Goal: Task Accomplishment & Management: Use online tool/utility

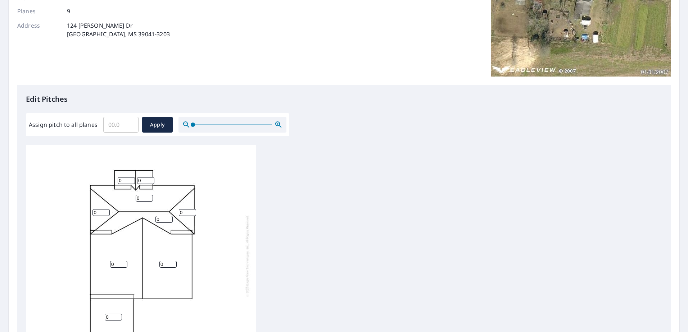
scroll to position [7, 0]
click at [119, 314] on input "1" at bounding box center [113, 317] width 17 height 7
click at [119, 314] on input "2" at bounding box center [113, 317] width 17 height 7
type input "3"
click at [119, 314] on input "3" at bounding box center [113, 317] width 17 height 7
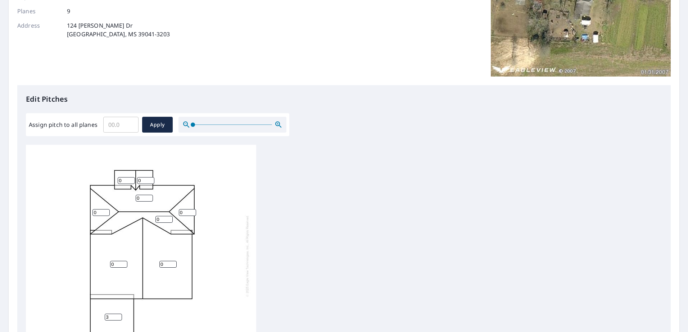
click at [114, 261] on input "0" at bounding box center [118, 264] width 17 height 7
click at [125, 261] on input "1" at bounding box center [118, 264] width 17 height 7
click at [125, 261] on input "2" at bounding box center [118, 264] width 17 height 7
click at [125, 261] on input "3" at bounding box center [118, 264] width 17 height 7
type input "4"
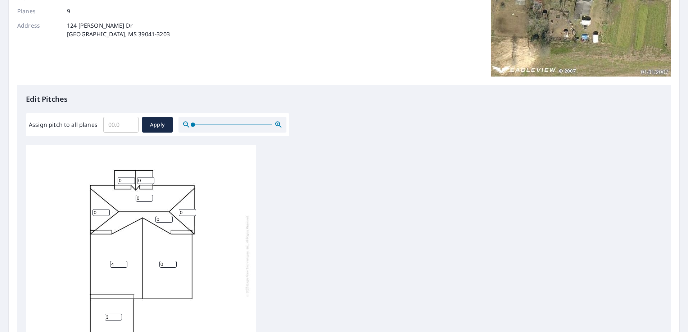
click at [125, 261] on input "4" at bounding box center [118, 264] width 17 height 7
click at [172, 261] on input "1" at bounding box center [167, 264] width 17 height 7
click at [172, 261] on input "2" at bounding box center [167, 264] width 17 height 7
click at [172, 261] on input "3" at bounding box center [167, 264] width 17 height 7
type input "4"
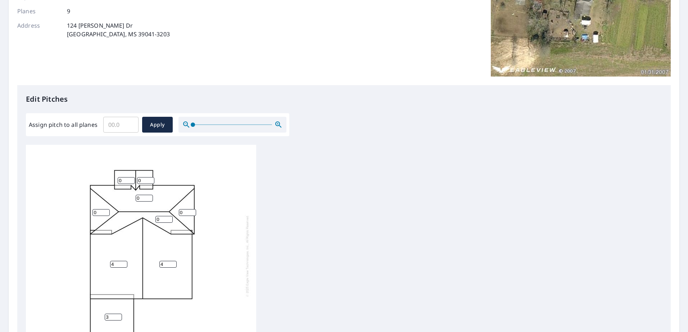
click at [172, 261] on input "4" at bounding box center [167, 264] width 17 height 7
click at [168, 216] on input "1" at bounding box center [163, 219] width 17 height 7
click at [169, 216] on input "2" at bounding box center [163, 219] width 17 height 7
click at [169, 216] on input "3" at bounding box center [163, 219] width 17 height 7
click at [169, 216] on input "4" at bounding box center [163, 219] width 17 height 7
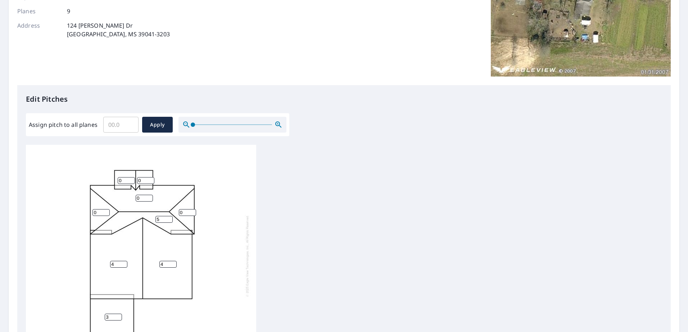
type input "5"
click at [169, 216] on input "5" at bounding box center [163, 219] width 17 height 7
click at [193, 209] on input "1" at bounding box center [187, 212] width 17 height 7
click at [193, 209] on input "2" at bounding box center [187, 212] width 17 height 7
click at [193, 209] on input "3" at bounding box center [187, 212] width 17 height 7
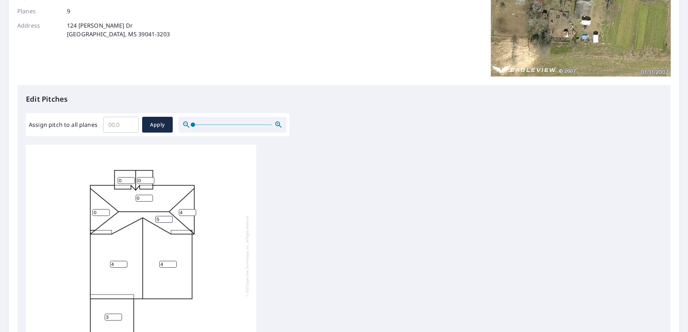
click at [193, 209] on input "4" at bounding box center [187, 212] width 17 height 7
type input "5"
click at [193, 209] on input "5" at bounding box center [187, 212] width 17 height 7
click at [106, 209] on input "1" at bounding box center [100, 212] width 17 height 7
click at [106, 209] on input "2" at bounding box center [100, 212] width 17 height 7
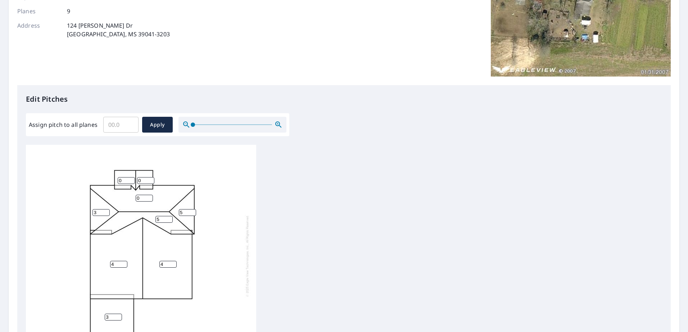
click at [106, 209] on input "3" at bounding box center [100, 212] width 17 height 7
click at [106, 209] on input "4" at bounding box center [100, 212] width 17 height 7
type input "5"
click at [106, 209] on input "5" at bounding box center [100, 212] width 17 height 7
click at [148, 195] on input "1" at bounding box center [144, 198] width 17 height 7
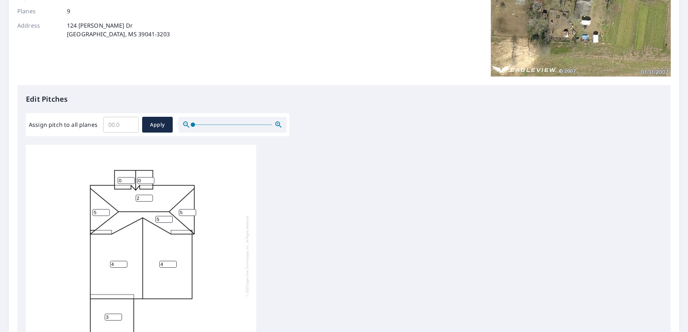
click at [148, 195] on input "2" at bounding box center [144, 198] width 17 height 7
click at [148, 195] on input "3" at bounding box center [144, 198] width 17 height 7
click at [148, 195] on input "4" at bounding box center [144, 198] width 17 height 7
type input "5"
click at [148, 195] on input "5" at bounding box center [144, 198] width 17 height 7
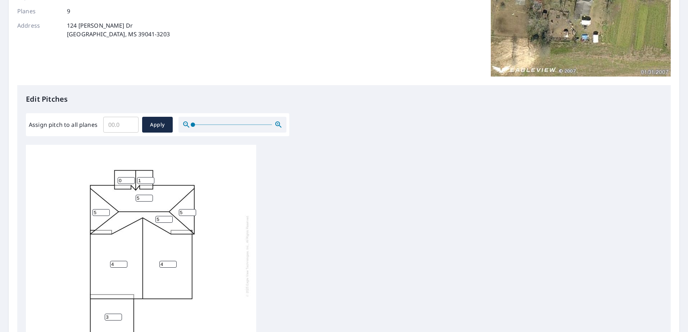
click at [150, 177] on input "1" at bounding box center [145, 180] width 17 height 7
click at [150, 177] on input "2" at bounding box center [145, 180] width 17 height 7
click at [150, 177] on input "3" at bounding box center [145, 180] width 17 height 7
click at [150, 177] on input "4" at bounding box center [145, 180] width 17 height 7
type input "5"
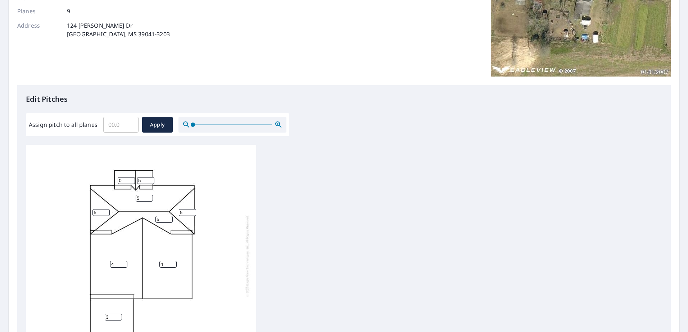
click at [150, 177] on input "5" at bounding box center [145, 180] width 17 height 7
click at [131, 177] on input "1" at bounding box center [126, 180] width 17 height 7
click at [131, 177] on input "2" at bounding box center [126, 180] width 17 height 7
click at [131, 177] on input "3" at bounding box center [126, 180] width 17 height 7
click at [131, 177] on input "4" at bounding box center [126, 180] width 17 height 7
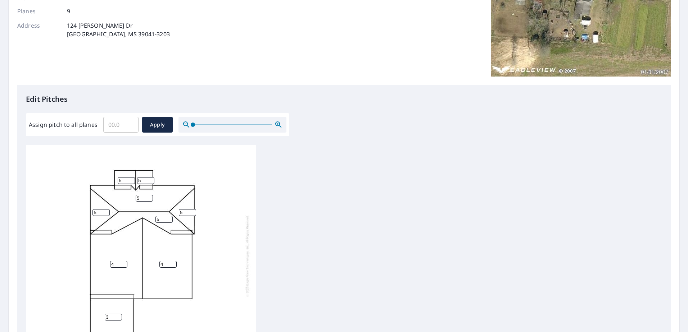
type input "5"
click at [131, 177] on input "5" at bounding box center [126, 180] width 17 height 7
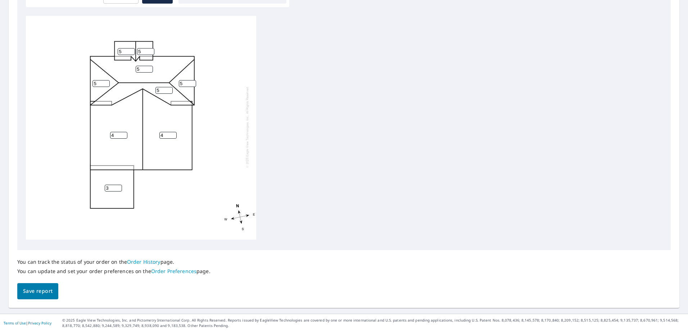
click at [37, 291] on span "Save report" at bounding box center [37, 291] width 29 height 9
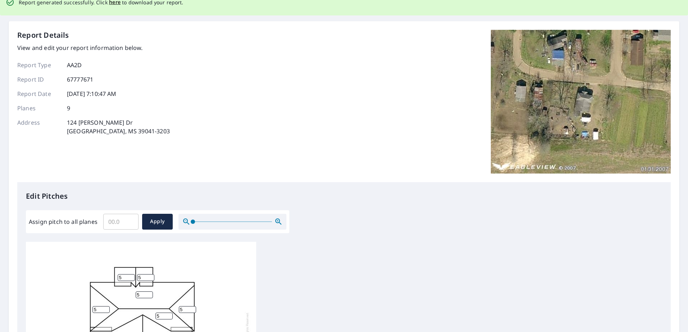
scroll to position [0, 0]
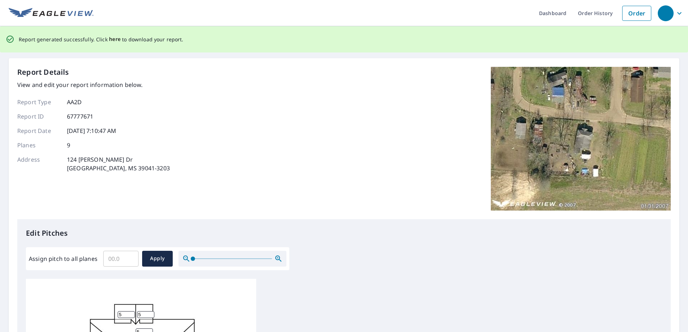
click at [116, 40] on span "here" at bounding box center [115, 39] width 12 height 9
